Goal: Check status

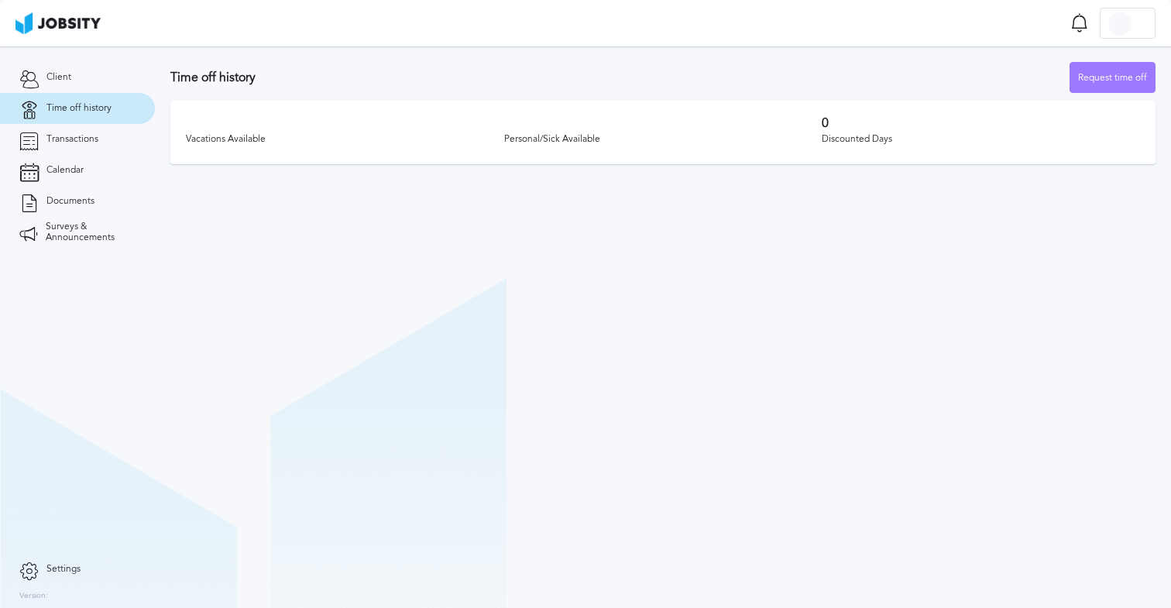
click at [589, 50] on section "Time off history Request time off Vacations Available Personal/Sick Available 0…" at bounding box center [663, 108] width 1016 height 125
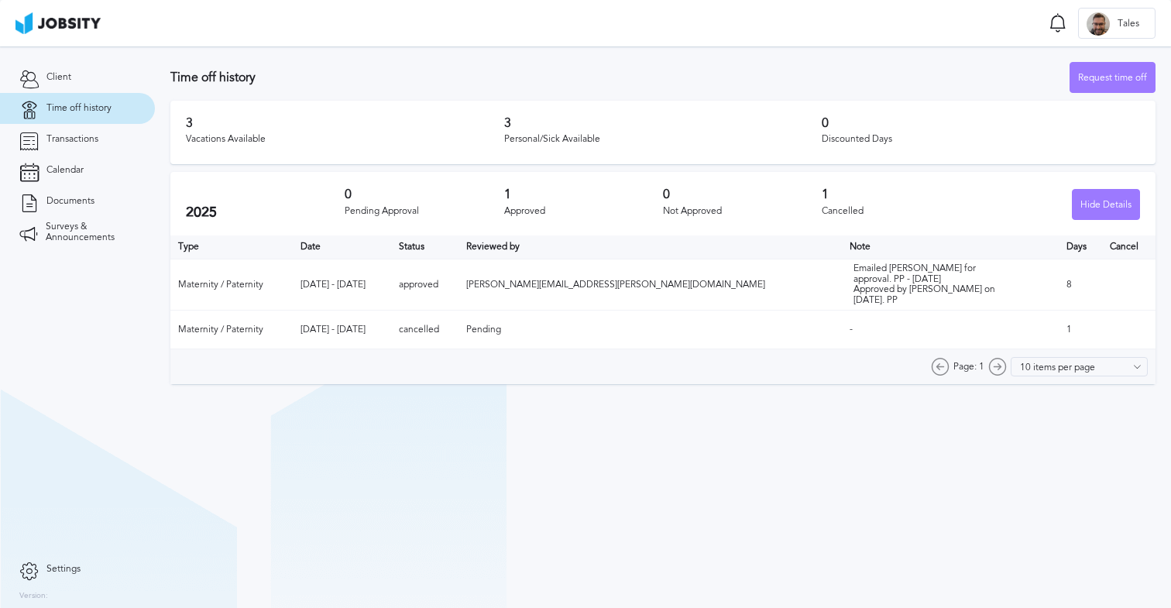
click at [391, 277] on td "[DATE] - [DATE]" at bounding box center [342, 284] width 98 height 51
click at [350, 281] on td "Sep 30 - Oct 9 2025" at bounding box center [342, 284] width 98 height 51
click at [426, 216] on div "0 Pending Approval" at bounding box center [424, 203] width 159 height 33
click at [391, 277] on td "Sep 30 - Oct 9 2025" at bounding box center [342, 284] width 98 height 51
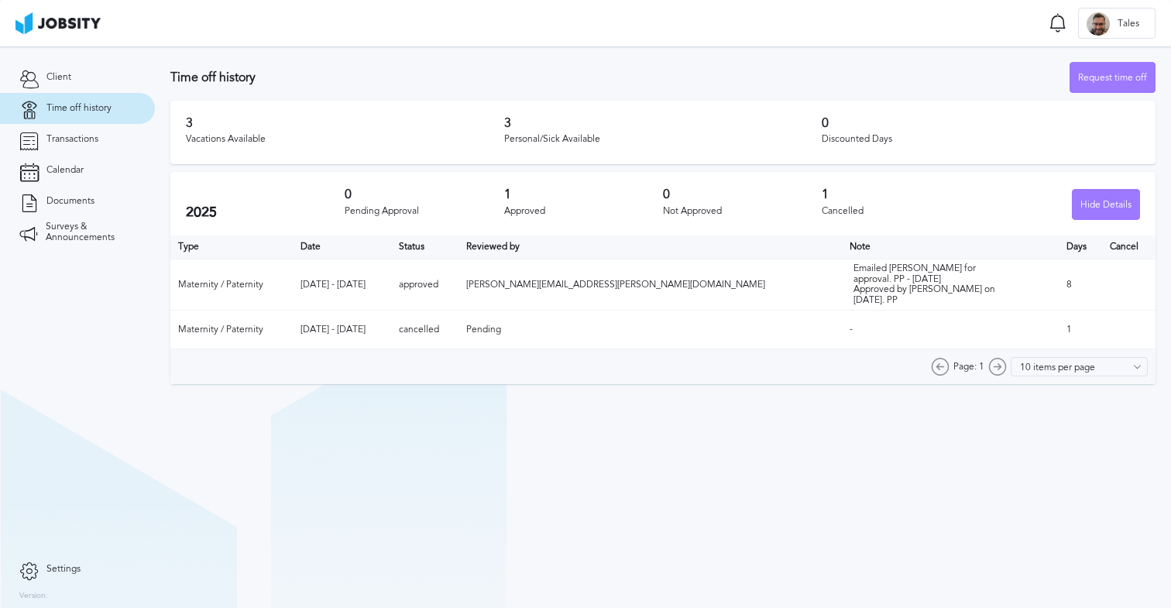
click at [261, 280] on td "Maternity / Paternity" at bounding box center [231, 284] width 122 height 51
click at [275, 280] on td "Maternity / Paternity" at bounding box center [231, 284] width 122 height 51
